Goal: Task Accomplishment & Management: Use online tool/utility

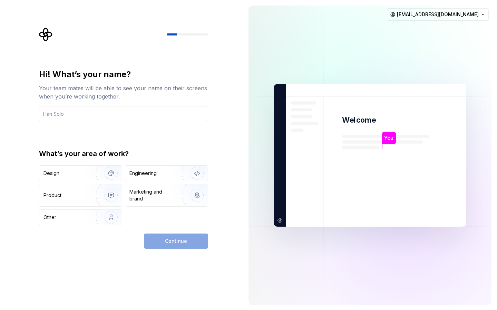
drag, startPoint x: 83, startPoint y: 176, endPoint x: 82, endPoint y: 149, distance: 27.6
click at [83, 175] on div "Design" at bounding box center [64, 173] width 43 height 7
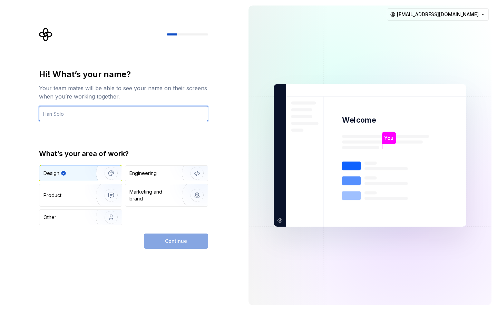
click at [81, 119] on input "text" at bounding box center [123, 113] width 169 height 15
type input "luke"
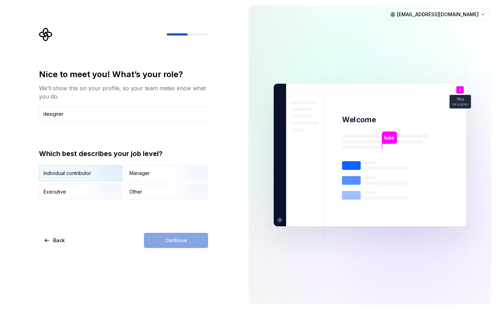
type input "designer"
click at [88, 173] on img "button" at bounding box center [105, 182] width 44 height 46
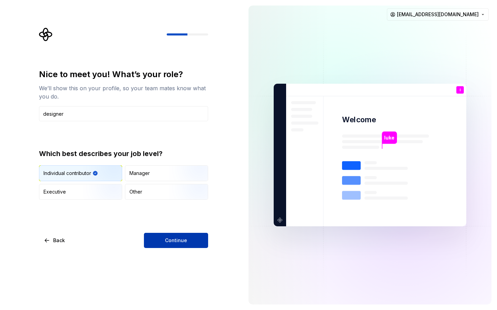
click at [171, 236] on button "Continue" at bounding box center [176, 240] width 64 height 15
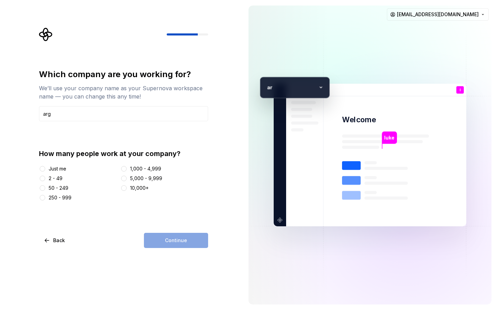
type input "arg"
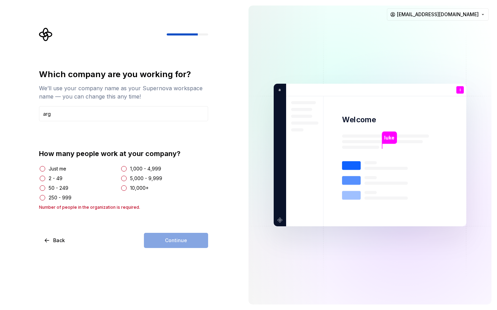
click at [44, 163] on div "How many people work at your company? Just me 2 - 49 50 - 249 250 - 999 1,000 -…" at bounding box center [123, 179] width 169 height 61
click at [47, 169] on div "Just me" at bounding box center [78, 169] width 79 height 7
click at [58, 166] on div "Just me" at bounding box center [58, 169] width 18 height 7
click at [45, 166] on button "Just me" at bounding box center [43, 169] width 6 height 6
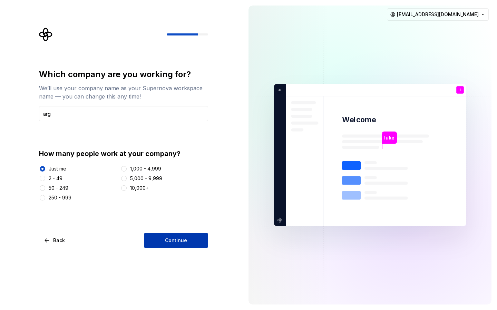
click at [166, 237] on button "Continue" at bounding box center [176, 240] width 64 height 15
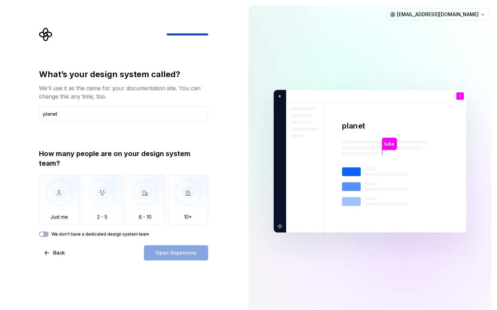
type input "planet"
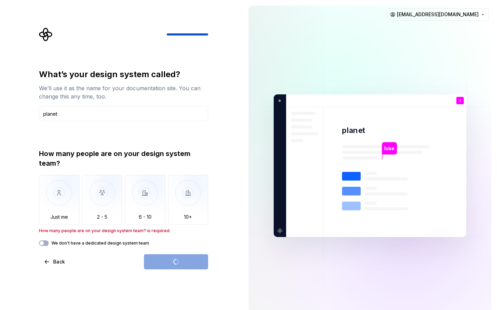
click at [80, 195] on div "Just me 2 - 5 6 - 10 10+" at bounding box center [123, 200] width 169 height 50
click at [69, 195] on img "button" at bounding box center [59, 198] width 40 height 46
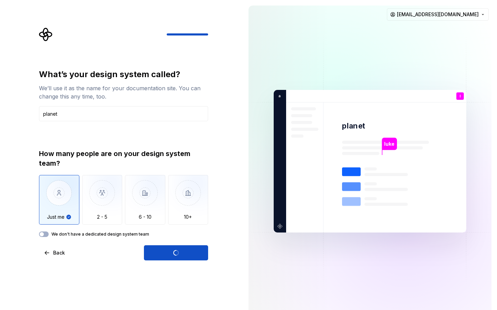
click at [162, 251] on div "Open Supernova" at bounding box center [176, 253] width 64 height 15
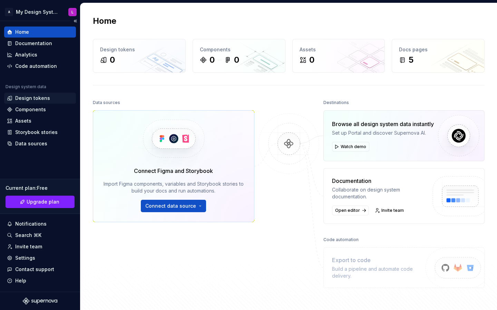
click at [33, 97] on div "Design tokens" at bounding box center [32, 98] width 35 height 7
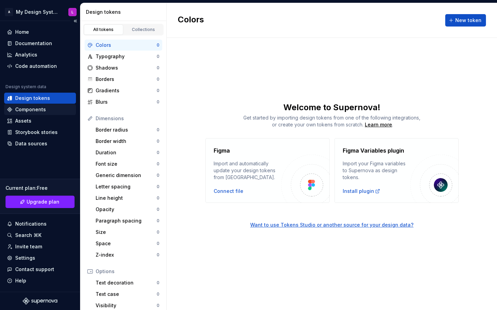
click at [33, 106] on div "Components" at bounding box center [40, 109] width 72 height 11
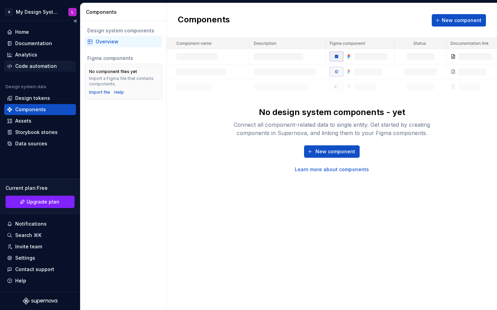
click at [40, 67] on div "Code automation" at bounding box center [36, 66] width 42 height 7
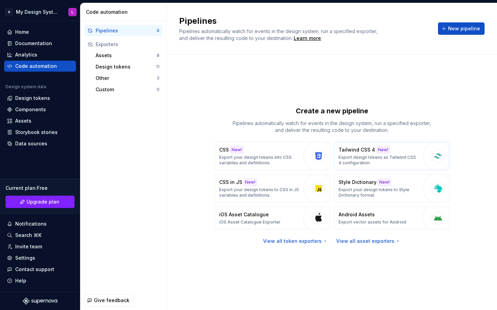
click at [377, 157] on p "Export design tokens as Tailwind CSS 4 configuration." at bounding box center [378, 160] width 81 height 11
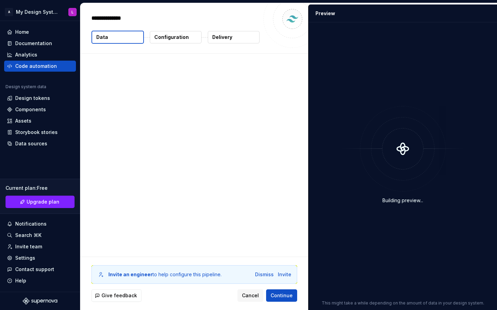
type textarea "*"
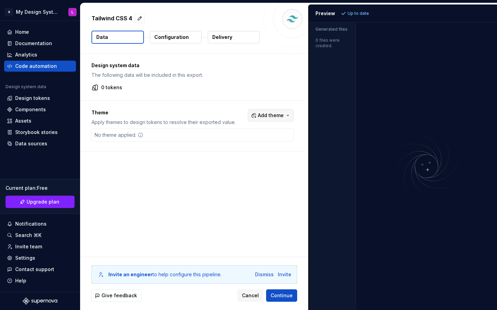
click at [278, 111] on button "Add theme" at bounding box center [271, 115] width 46 height 12
click at [183, 143] on html "A My Design System L Home Documentation Analytics Code automation Design system…" at bounding box center [248, 155] width 497 height 310
click at [270, 115] on span "Add theme" at bounding box center [271, 115] width 26 height 7
click at [247, 142] on div "Dark" at bounding box center [260, 143] width 66 height 7
click at [269, 97] on html "A My Design System L Home Documentation Analytics Code automation Design system…" at bounding box center [248, 155] width 497 height 310
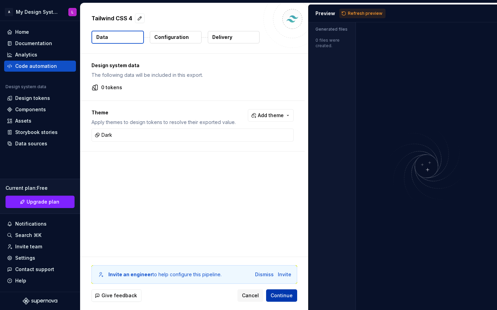
click at [284, 292] on span "Continue" at bounding box center [281, 295] width 22 height 7
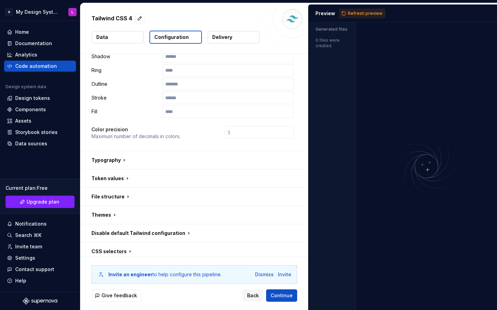
scroll to position [193, 0]
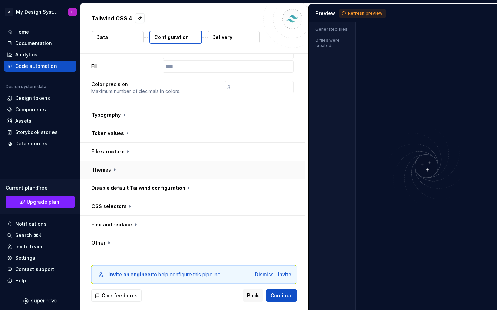
click at [129, 161] on button "button" at bounding box center [192, 170] width 224 height 18
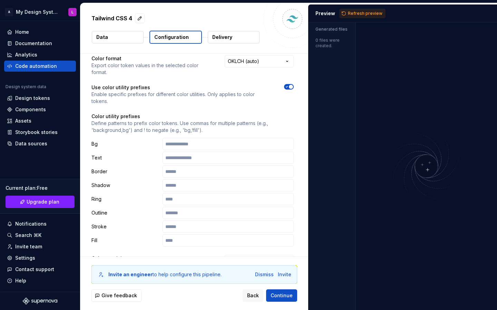
scroll to position [35, 0]
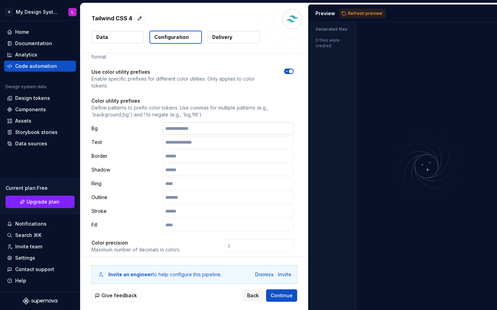
click at [223, 122] on input "text" at bounding box center [227, 128] width 131 height 12
click at [285, 296] on span "Continue" at bounding box center [281, 295] width 22 height 7
